Goal: Task Accomplishment & Management: Complete application form

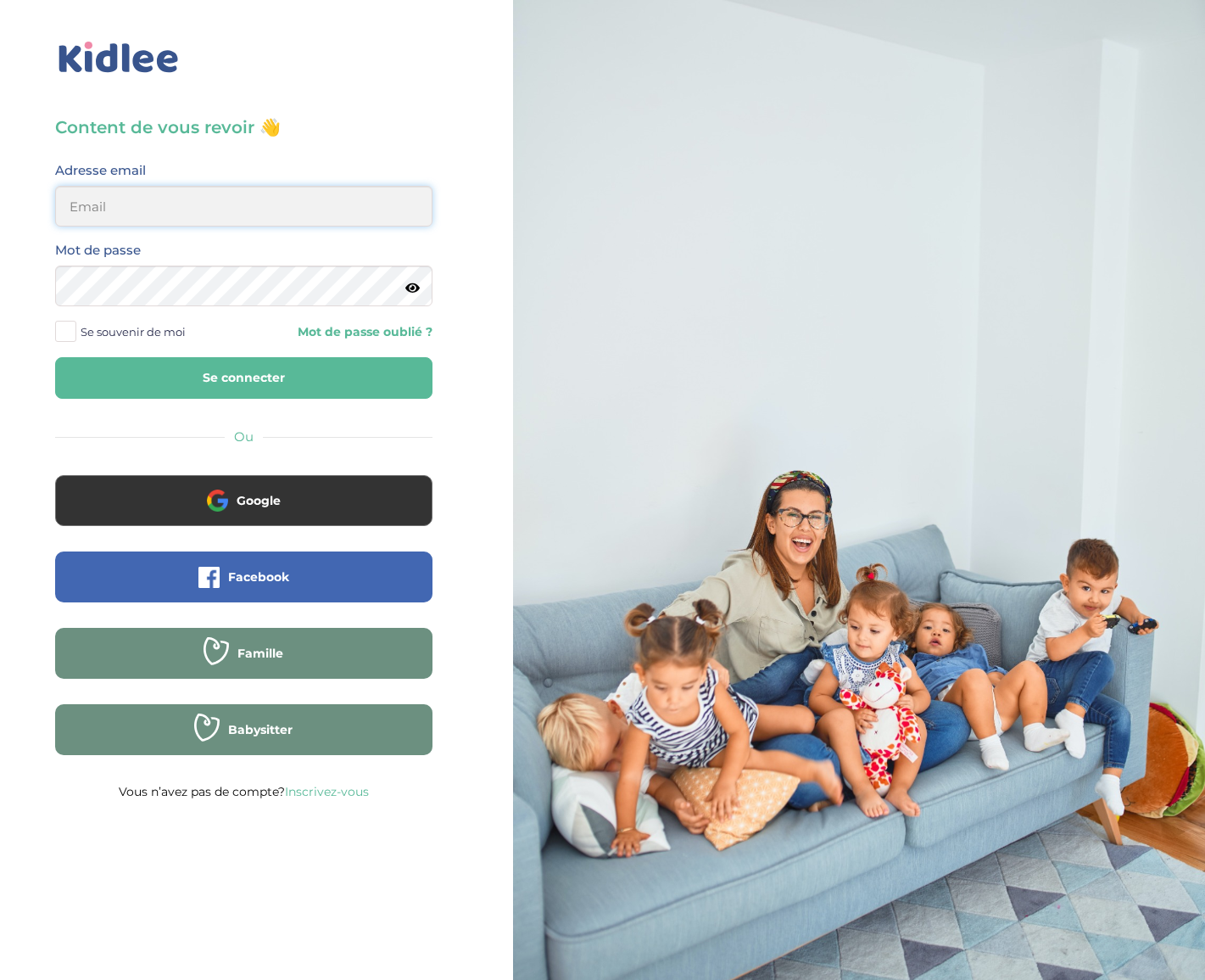
click at [171, 212] on input "email" at bounding box center [244, 206] width 377 height 41
type input "seb.lafaye@gmail.com"
click at [205, 367] on button "Se connecter" at bounding box center [244, 378] width 377 height 42
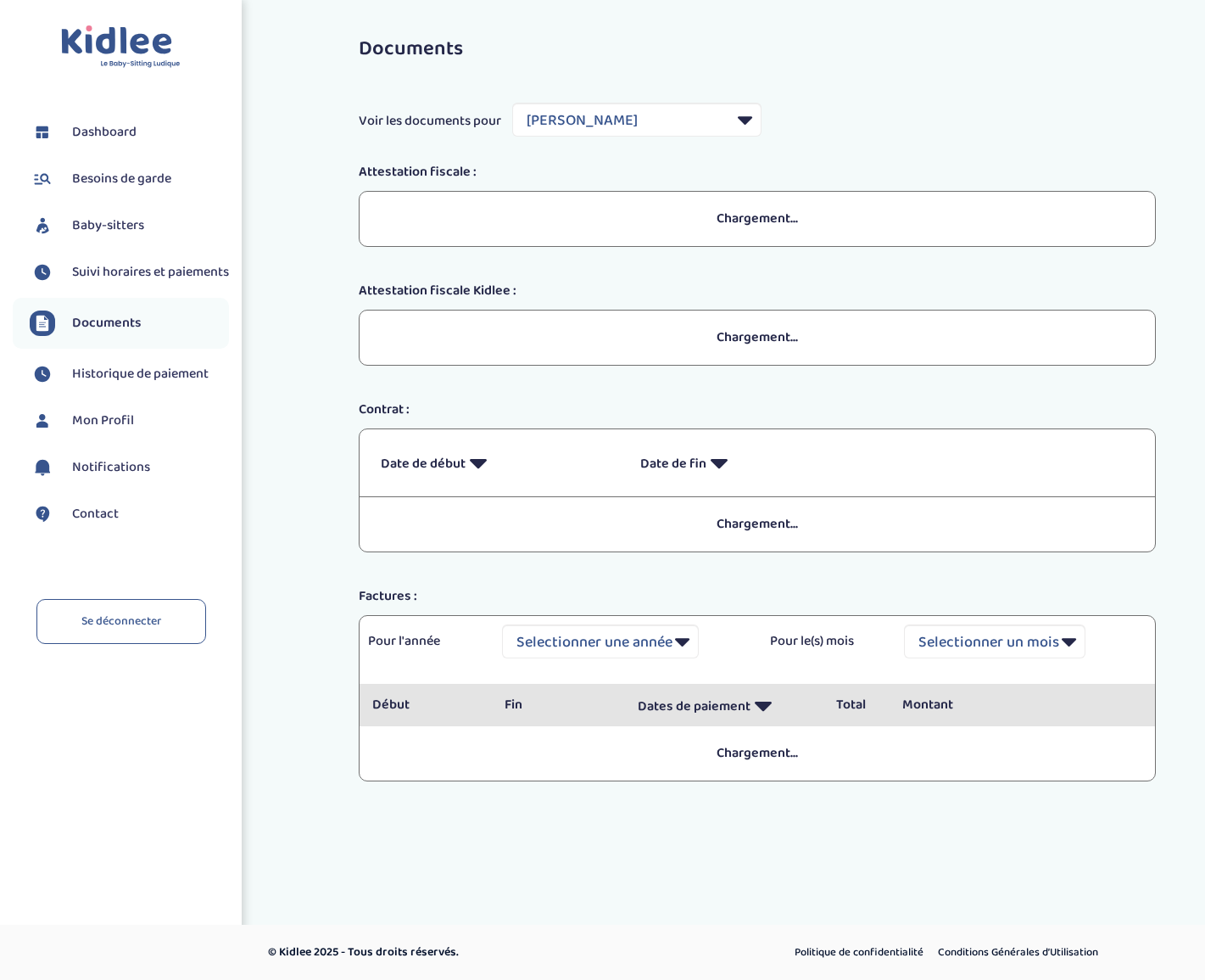
select select "14407"
select select "2022"
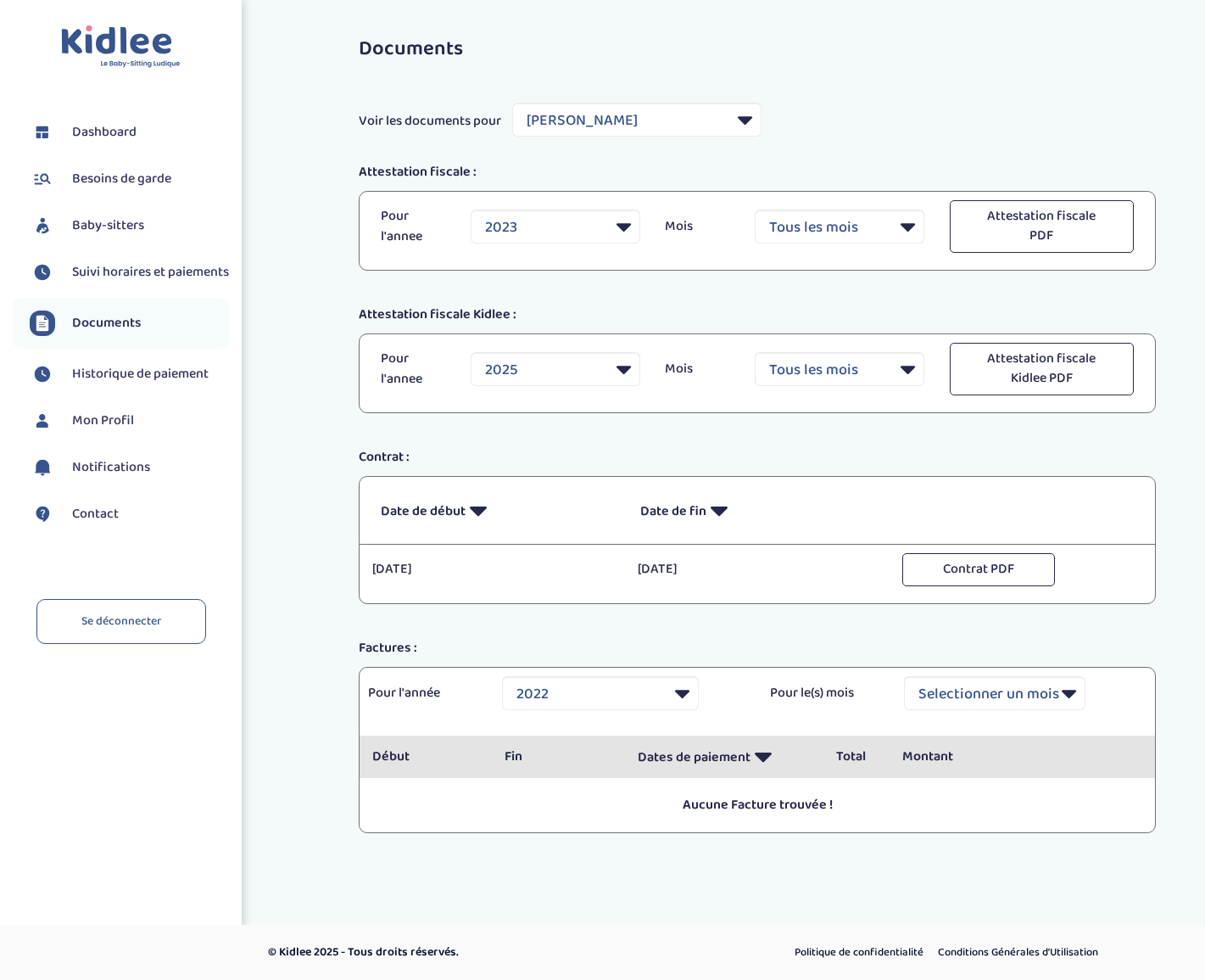
click at [110, 230] on span "Baby-sitters" at bounding box center [108, 225] width 72 height 20
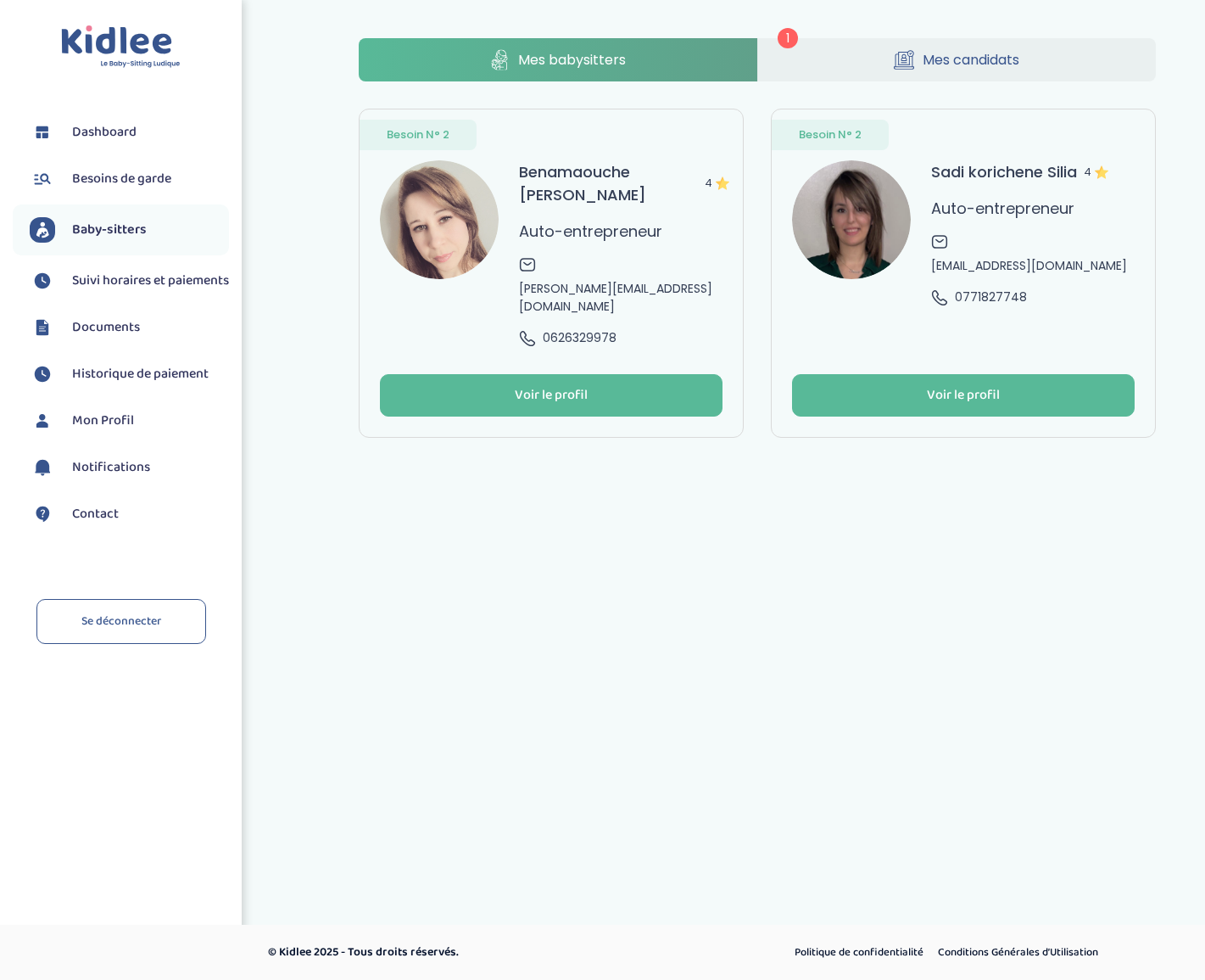
click at [997, 60] on span "Mes candidats" at bounding box center [971, 60] width 97 height 21
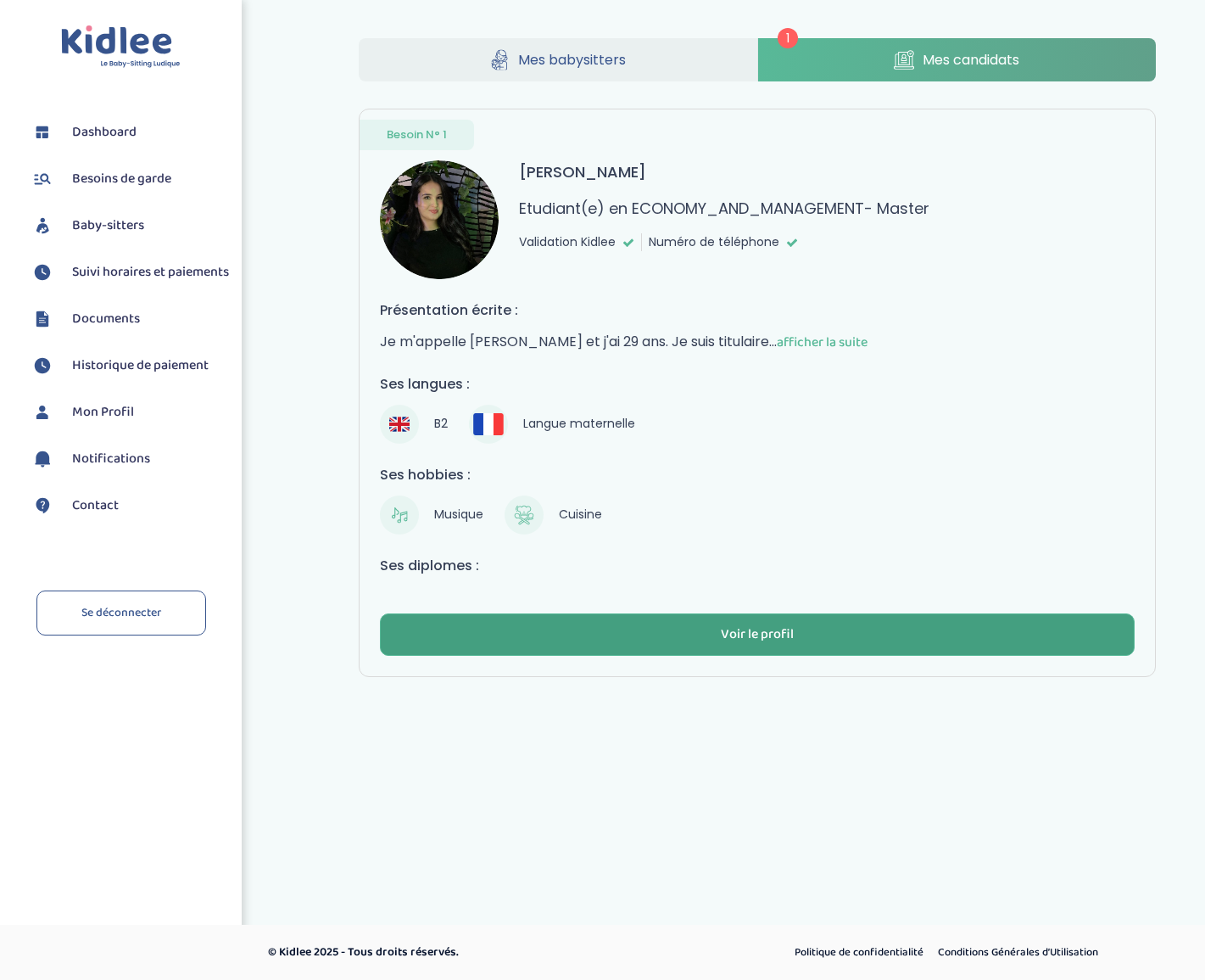
click at [798, 623] on button "Voir le profil" at bounding box center [757, 635] width 755 height 43
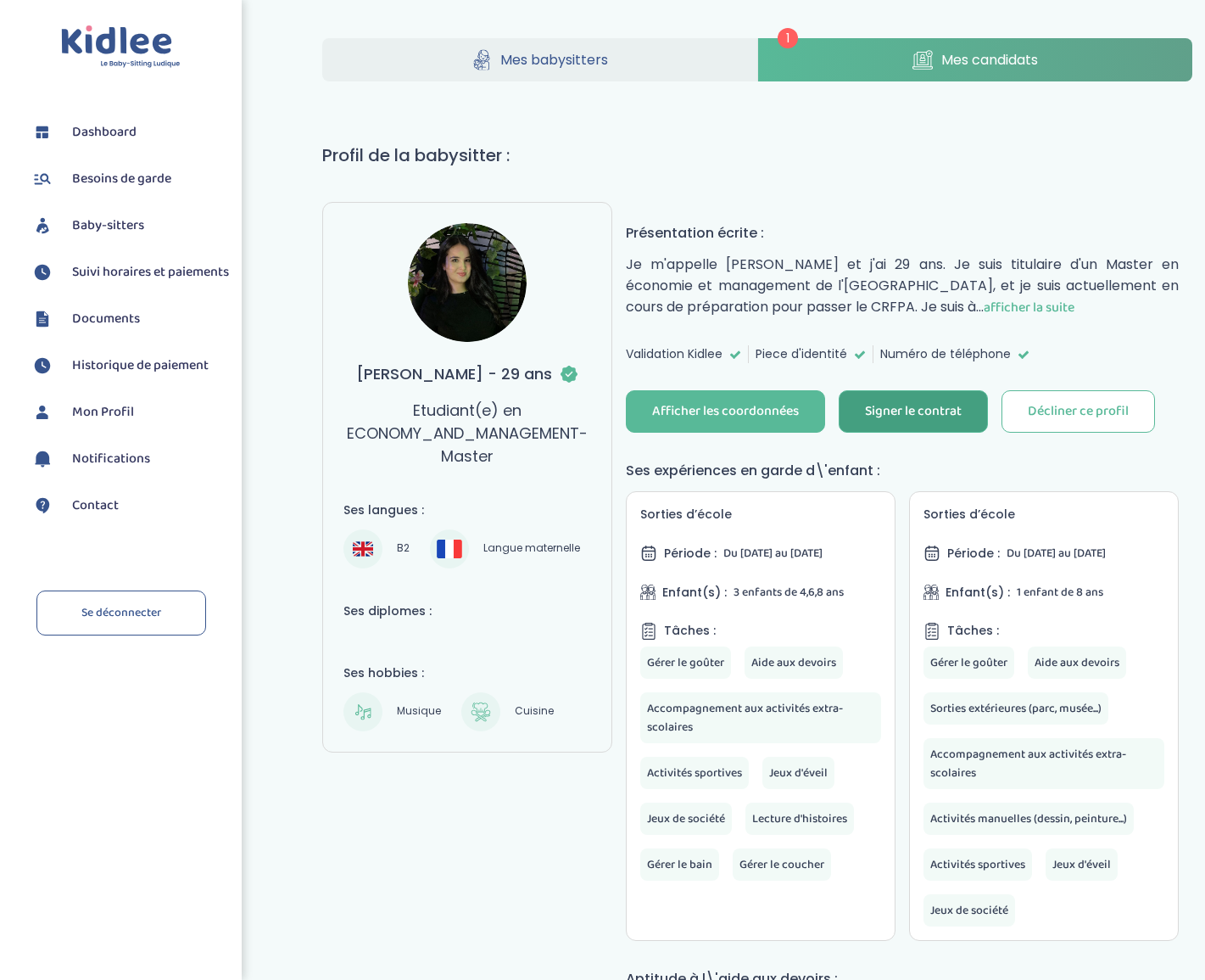
click at [898, 409] on div "Signer le contrat" at bounding box center [913, 412] width 97 height 20
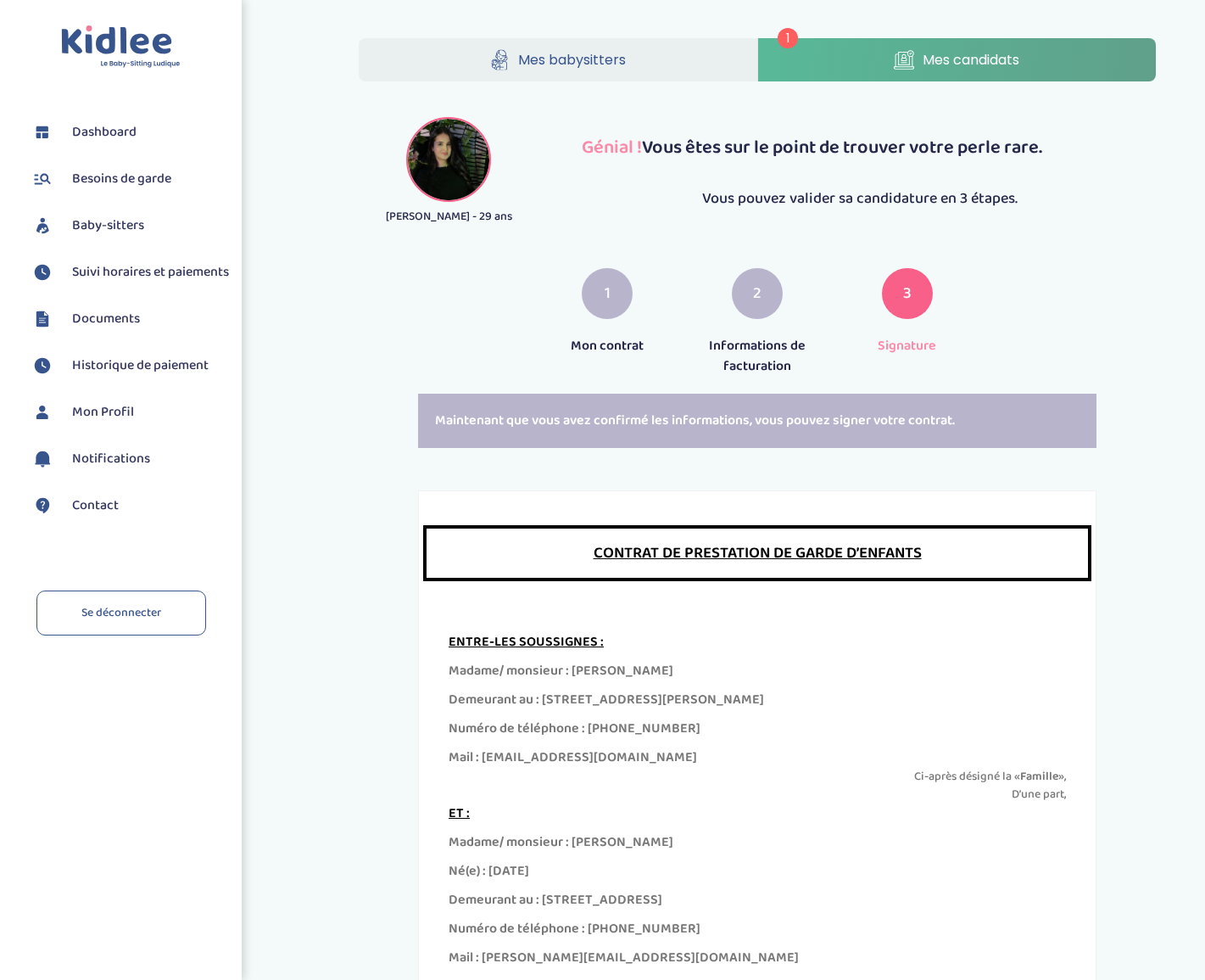
scroll to position [193, 0]
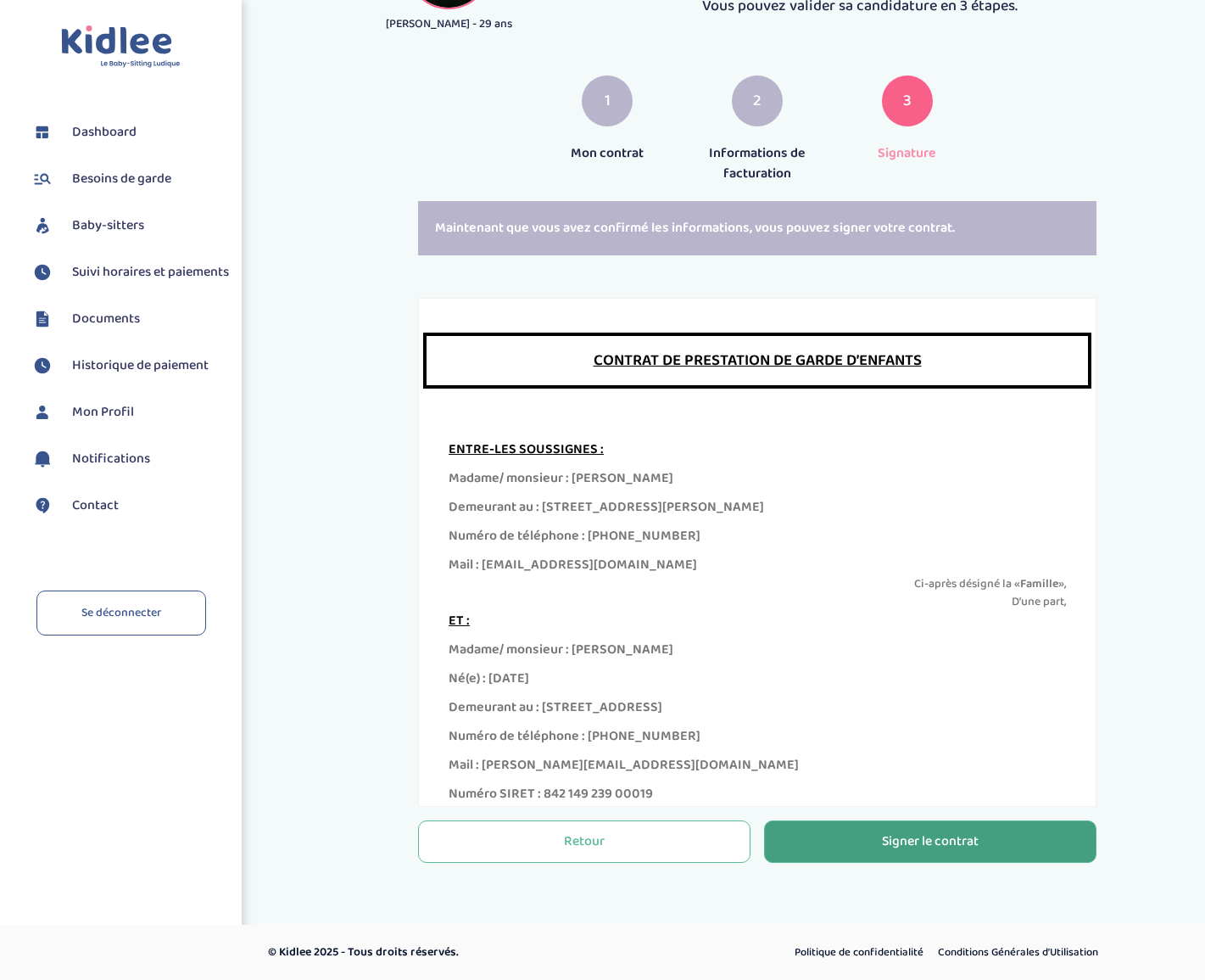
click at [942, 843] on div "Signer le contrat" at bounding box center [930, 842] width 97 height 20
